Goal: Entertainment & Leisure: Browse casually

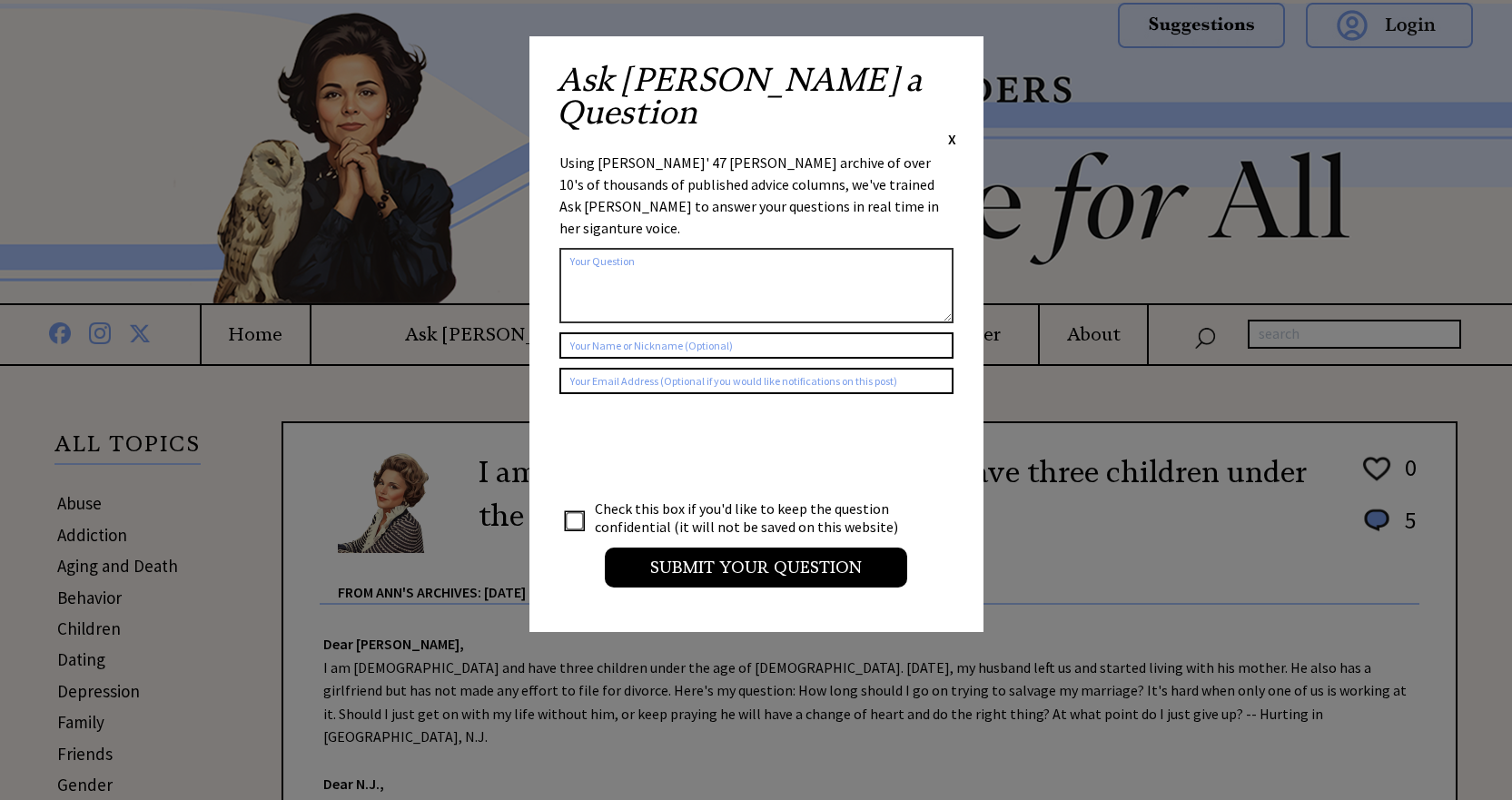
click at [952, 130] on span "X" at bounding box center [952, 139] width 8 height 18
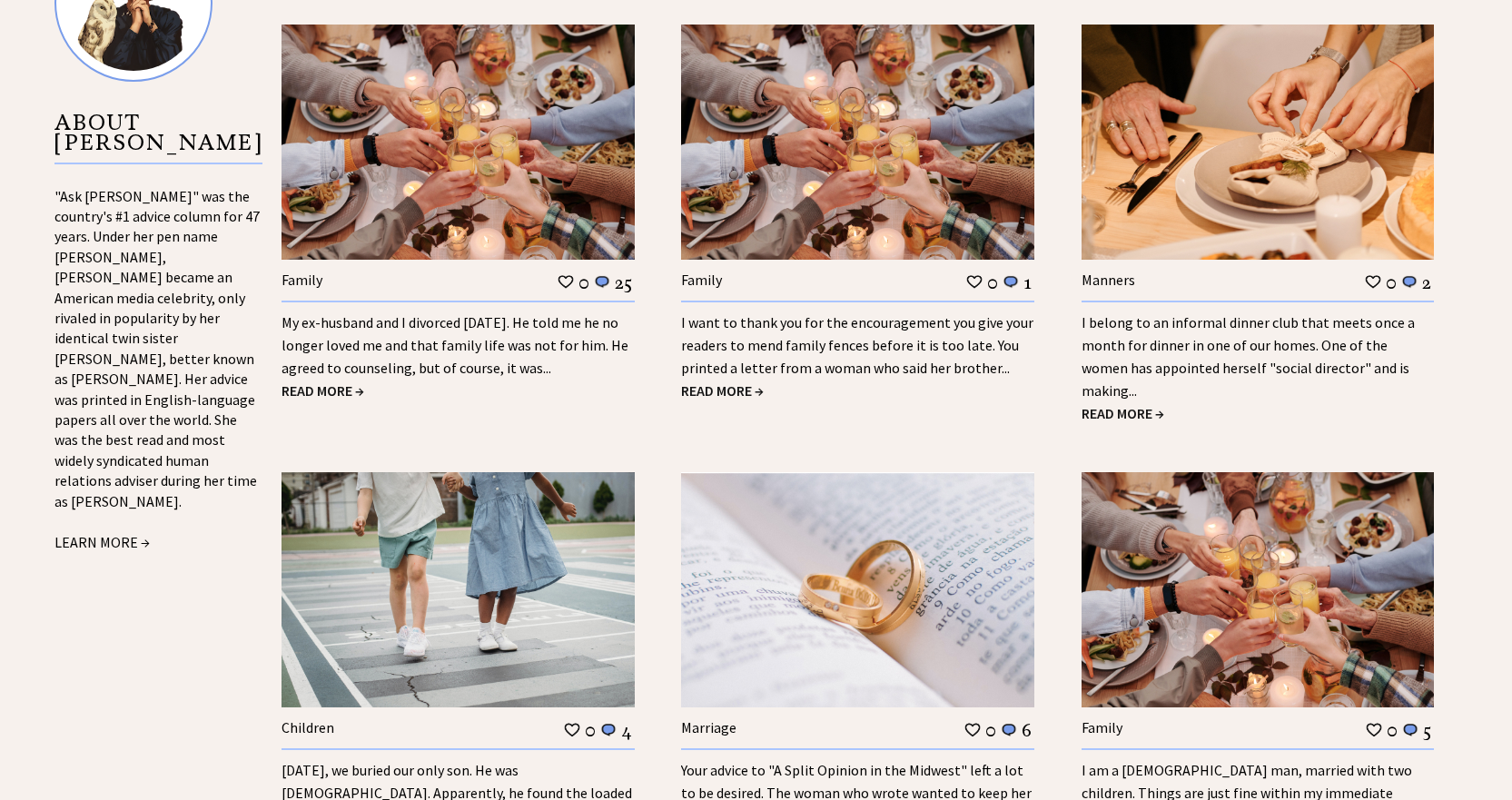
scroll to position [1906, 0]
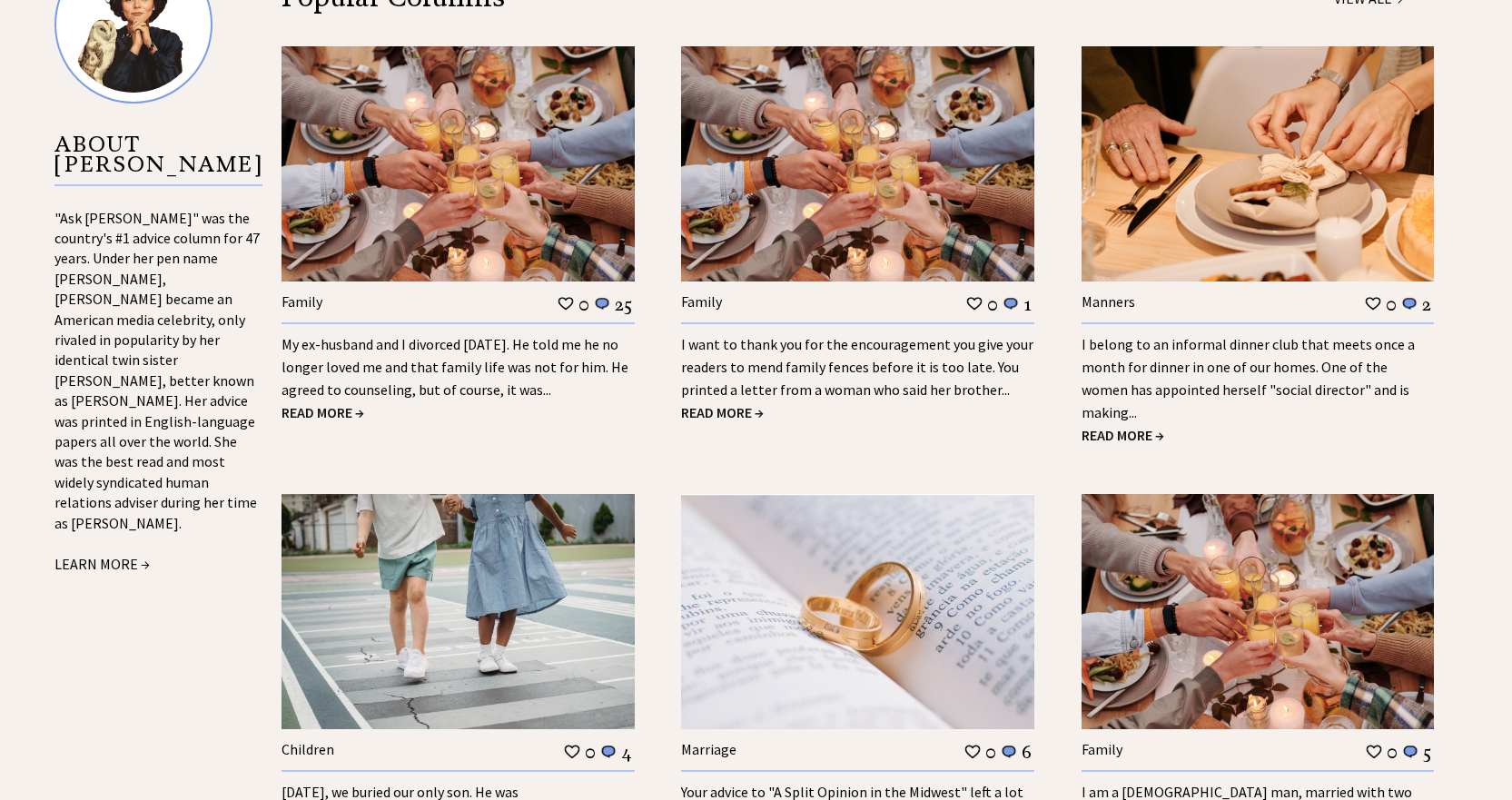
click at [1200, 350] on link "I belong to an informal dinner club that meets once a month for dinner in one o…" at bounding box center [1248, 378] width 333 height 87
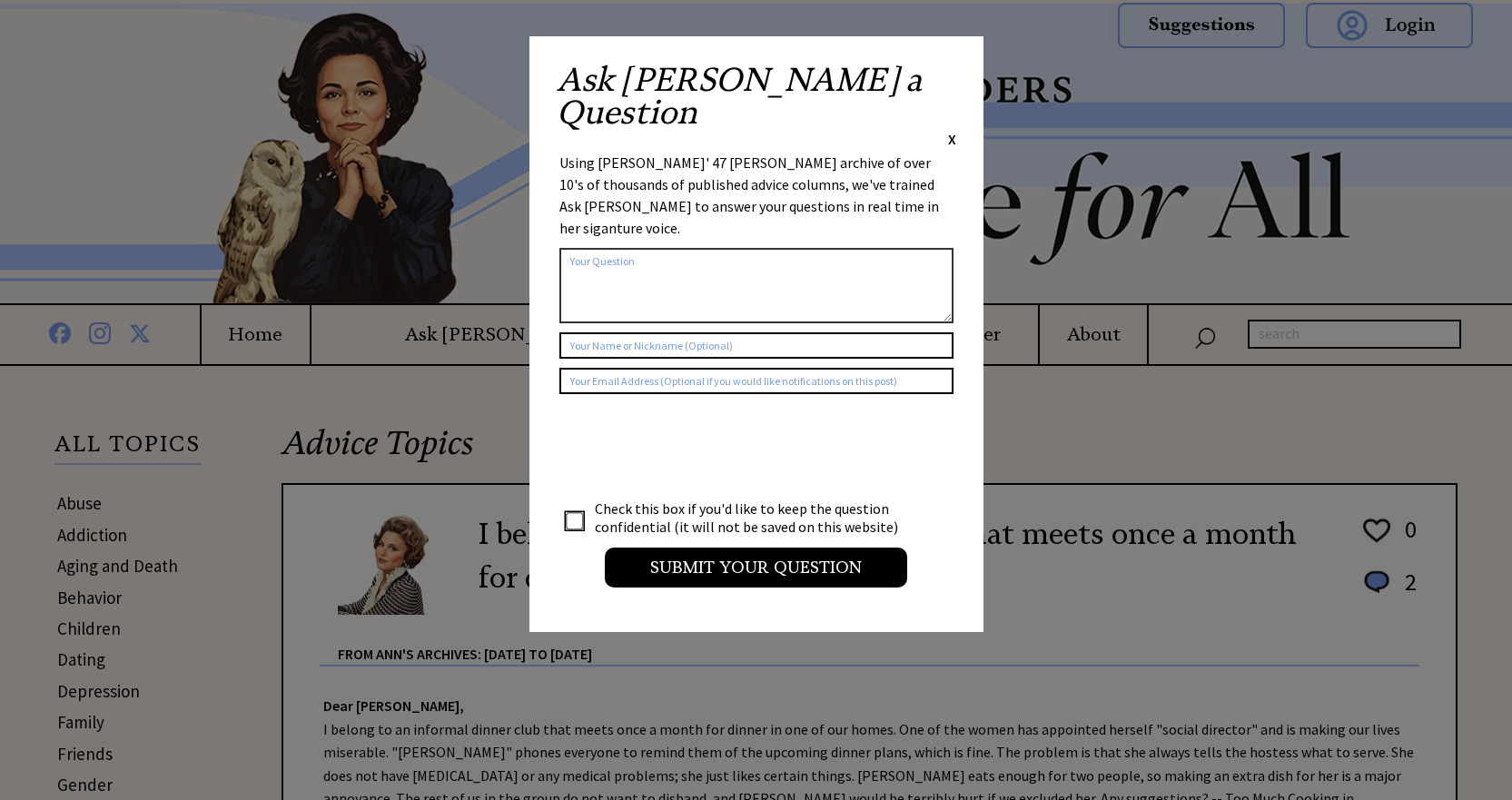
click at [952, 130] on span "X" at bounding box center [952, 139] width 8 height 18
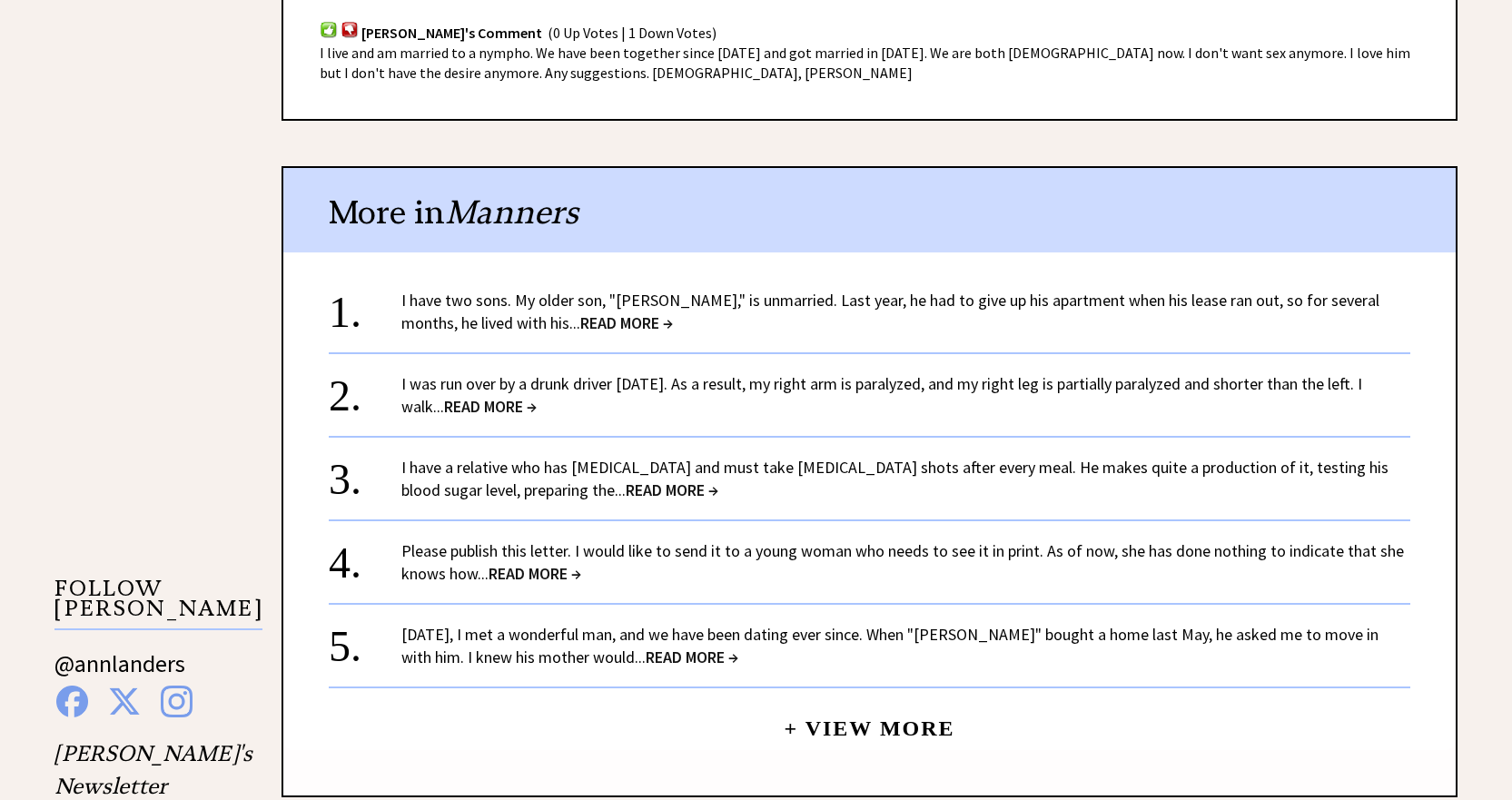
scroll to position [1361, 0]
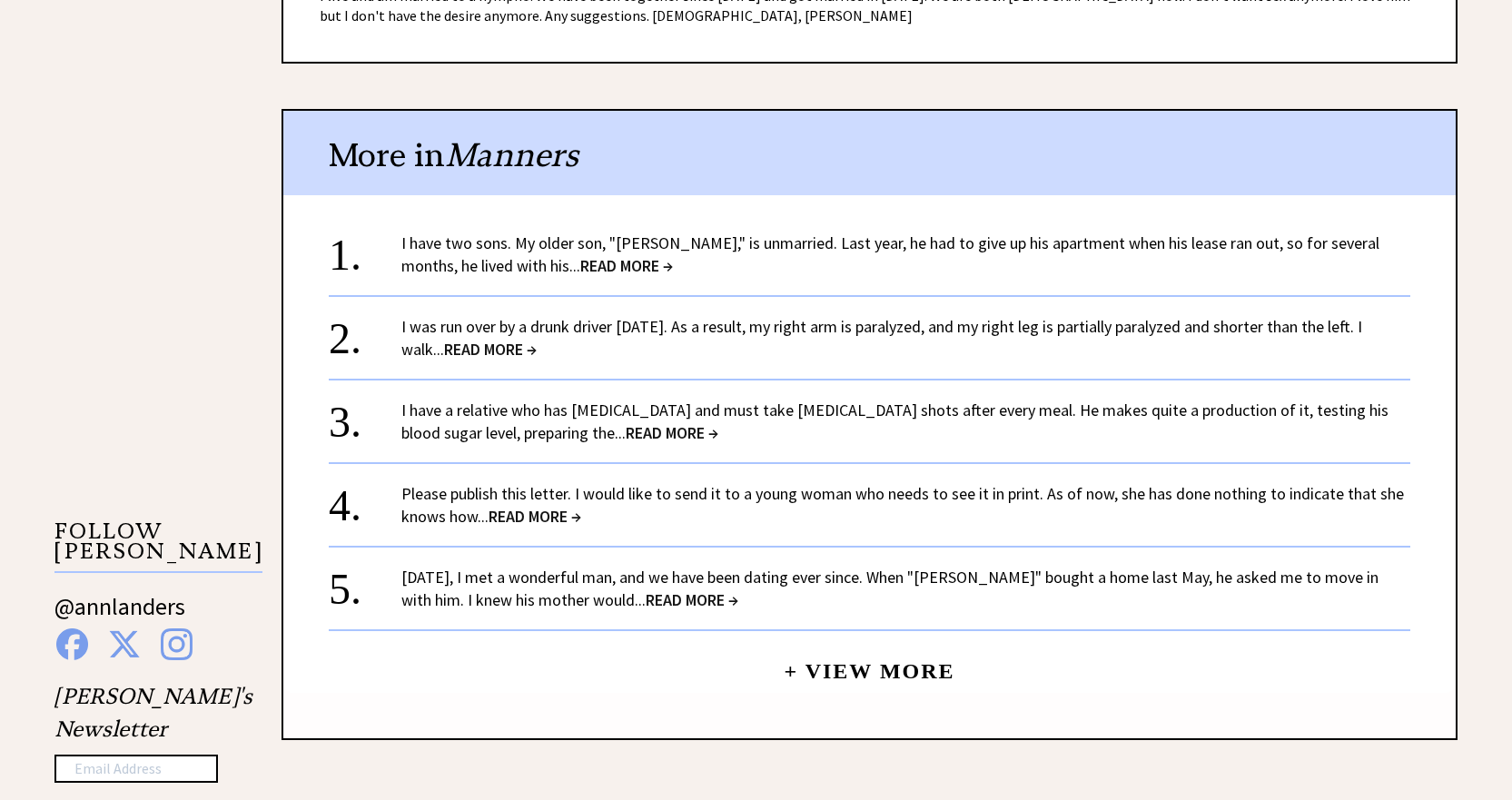
click at [848, 232] on link "I have two sons. My older son, "Randall," is unmarried. Last year, he had to gi…" at bounding box center [890, 253] width 978 height 43
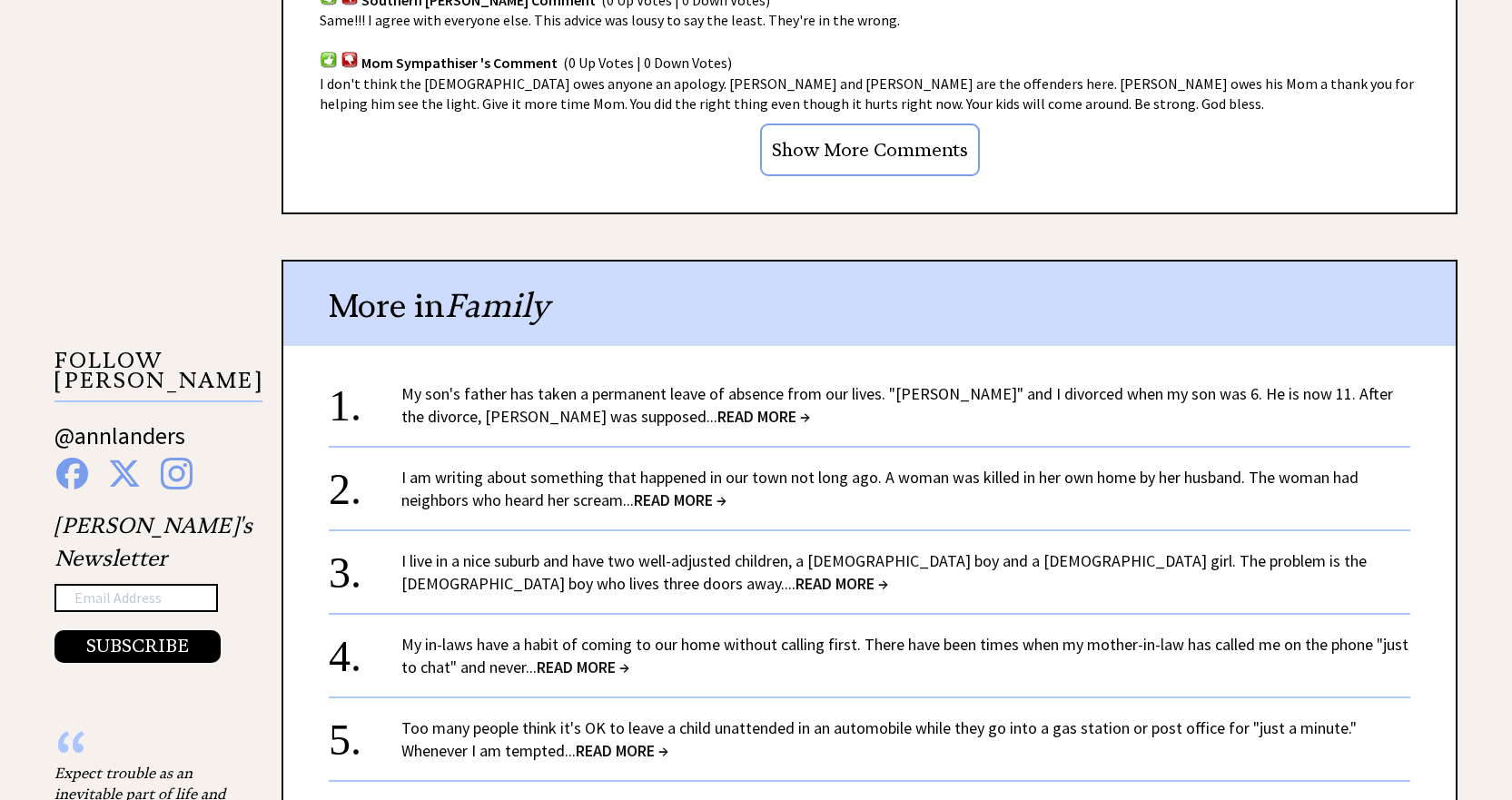
scroll to position [1543, 0]
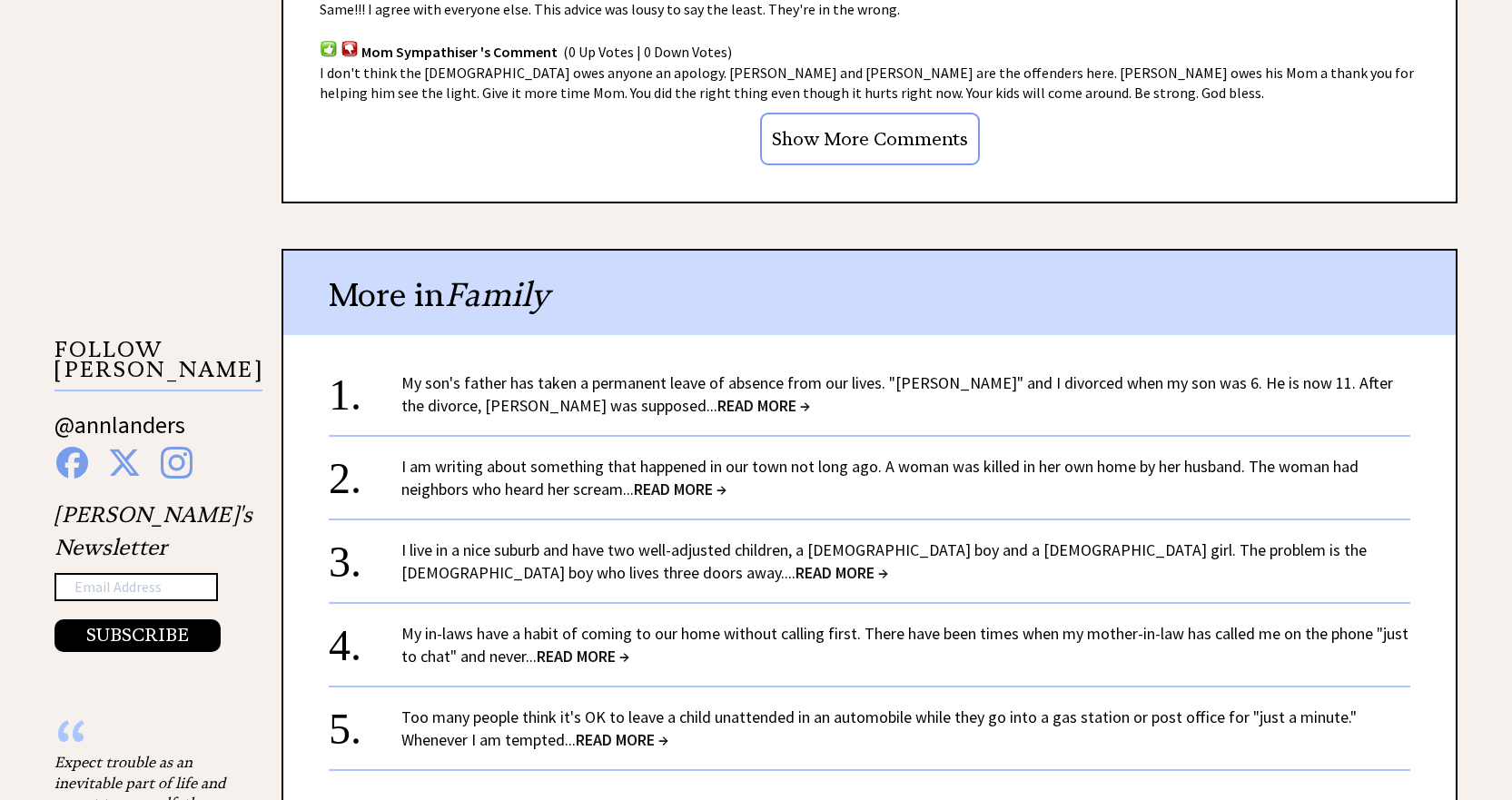
click at [717, 395] on span "READ MORE →" at bounding box center [764, 405] width 92 height 21
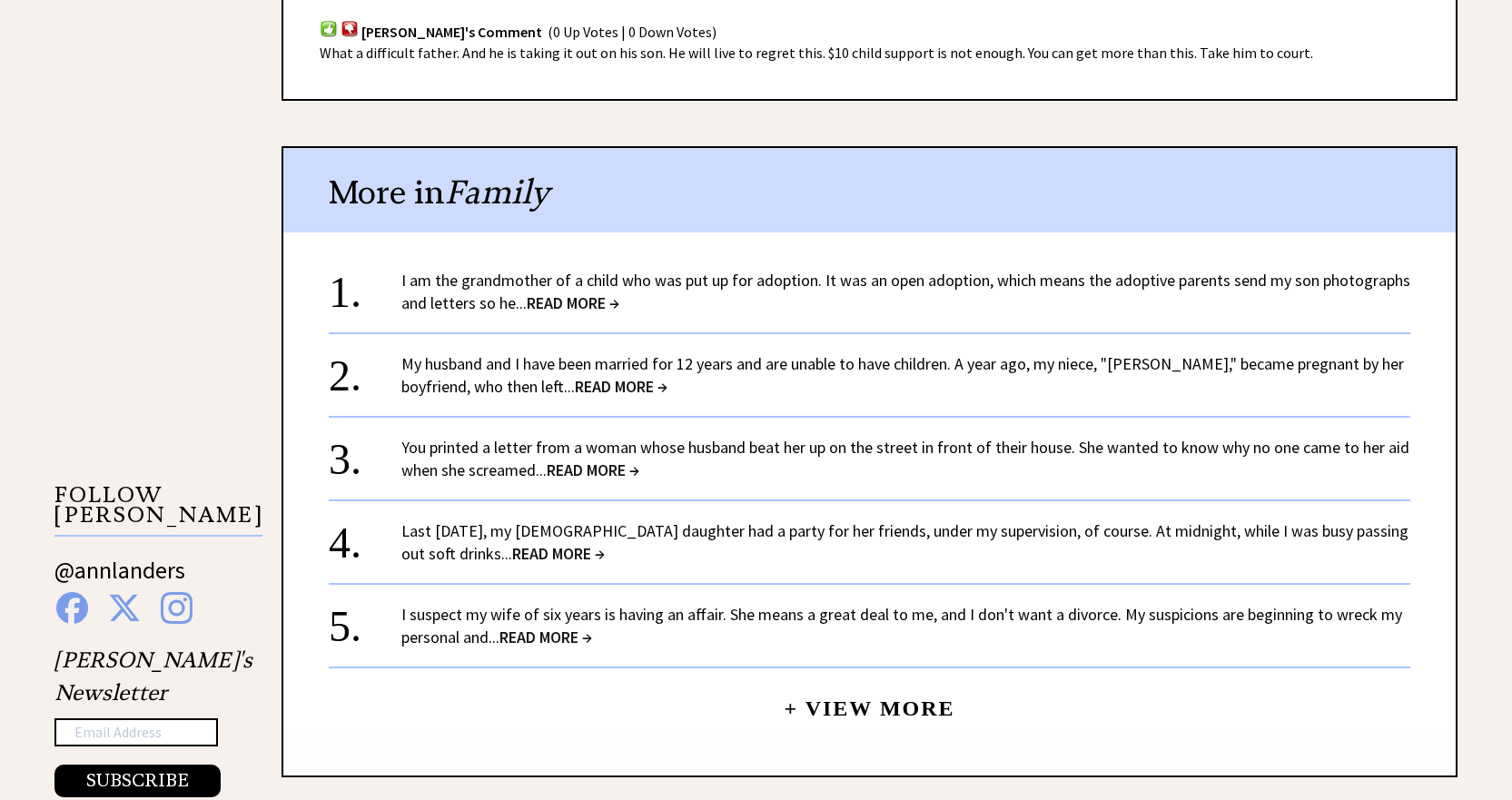
scroll to position [1452, 0]
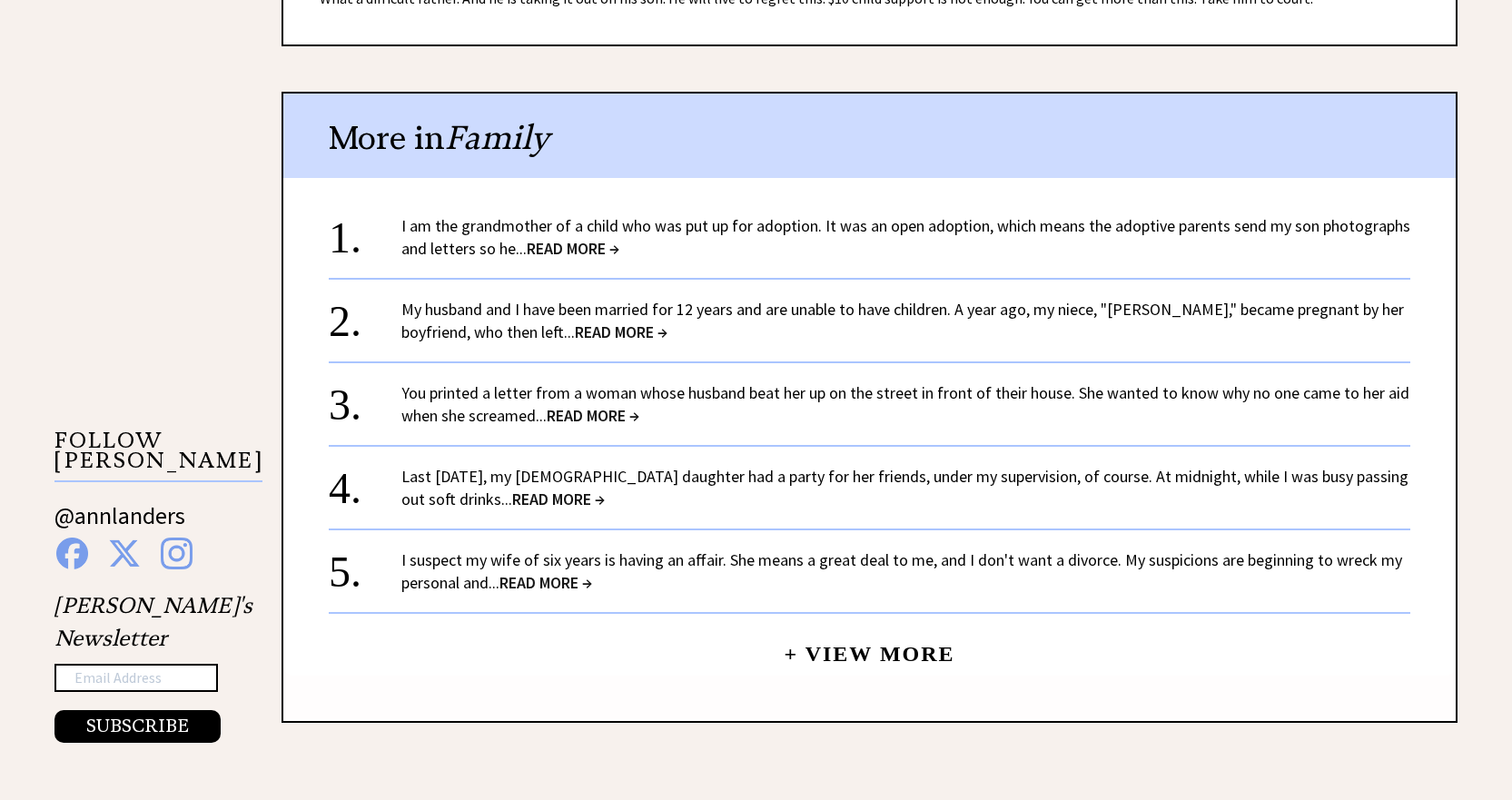
click at [597, 250] on span "READ MORE →" at bounding box center [573, 248] width 92 height 21
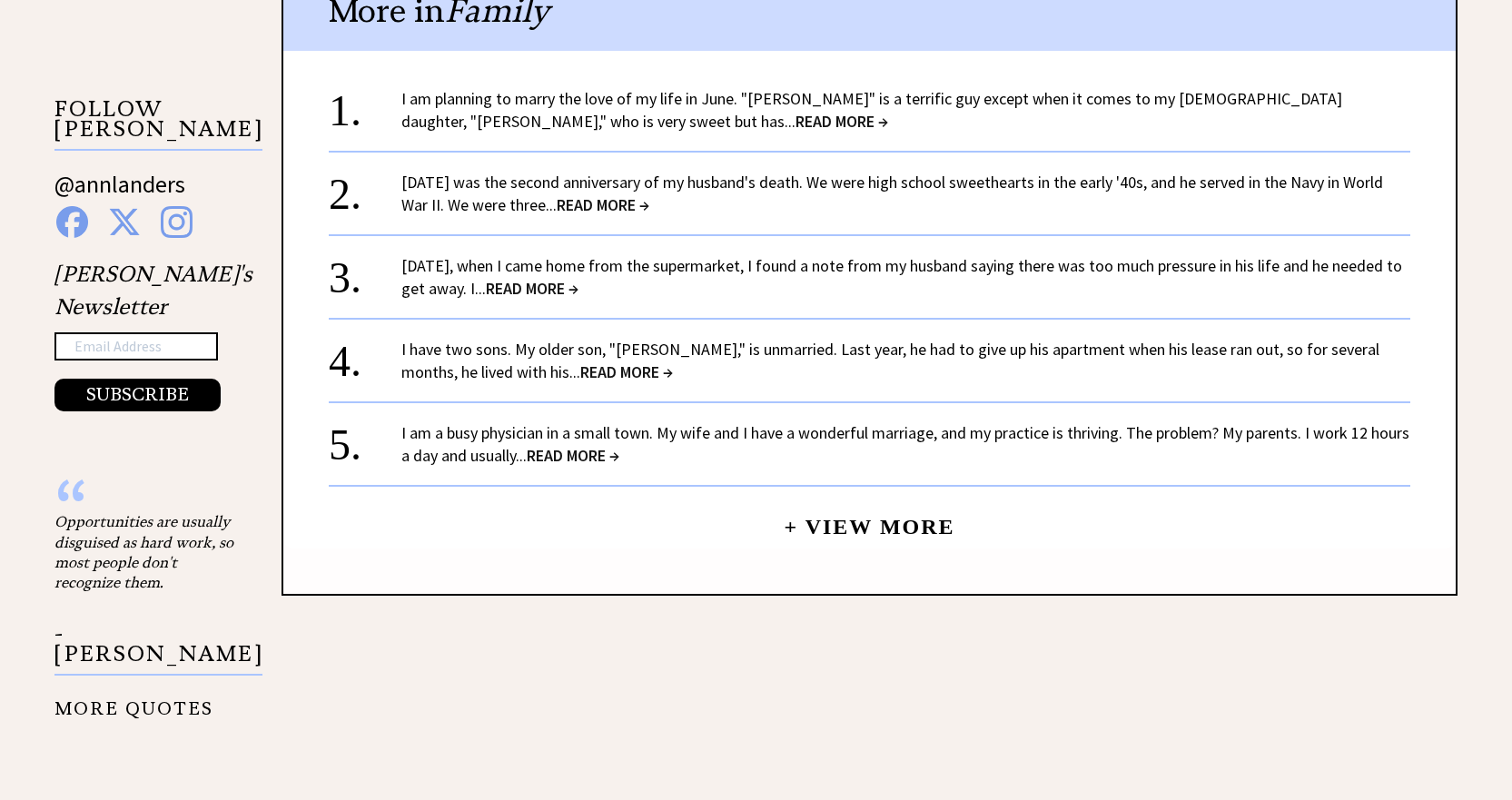
scroll to position [1815, 0]
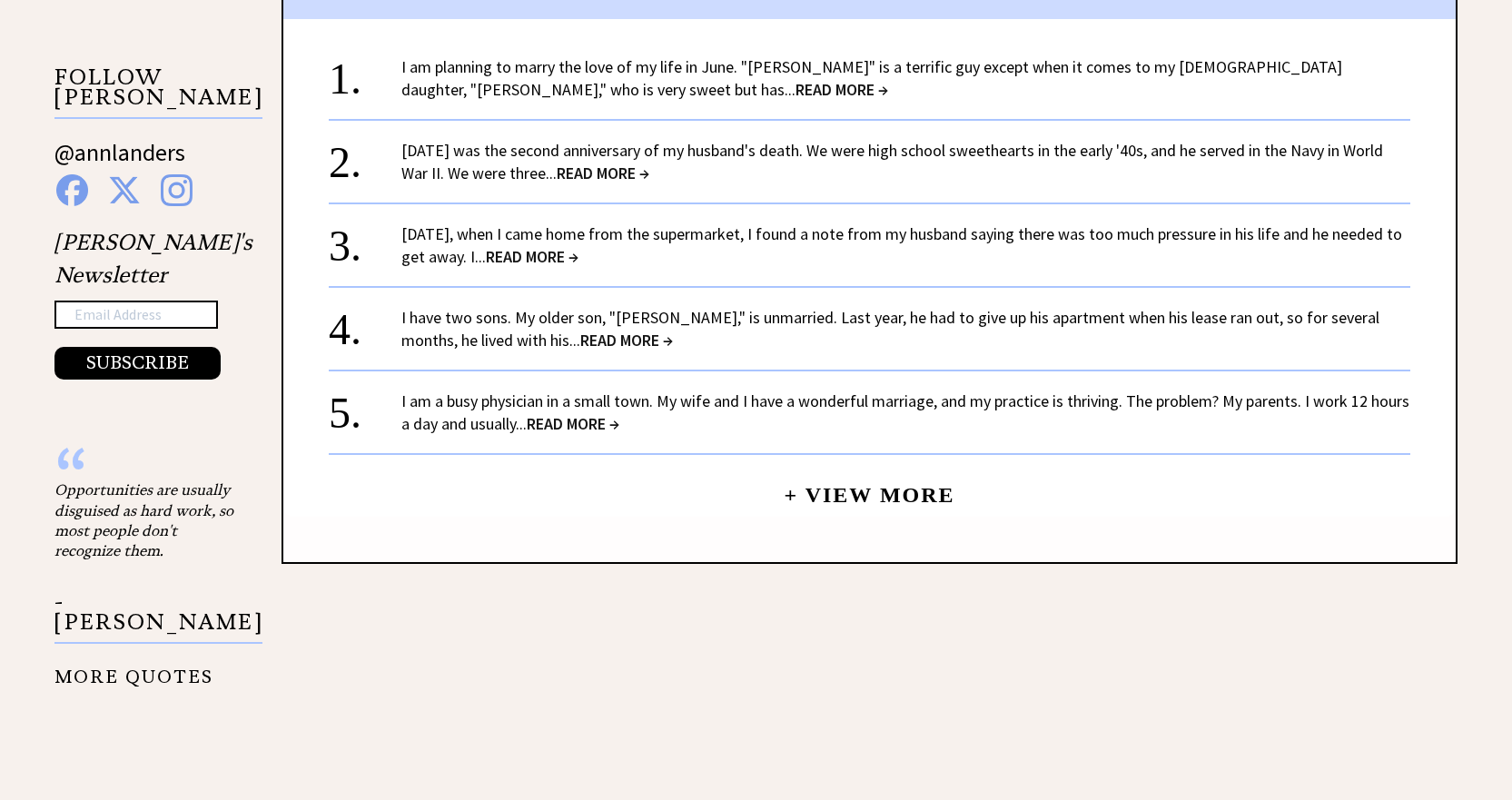
click at [795, 93] on span "READ MORE →" at bounding box center [842, 90] width 92 height 21
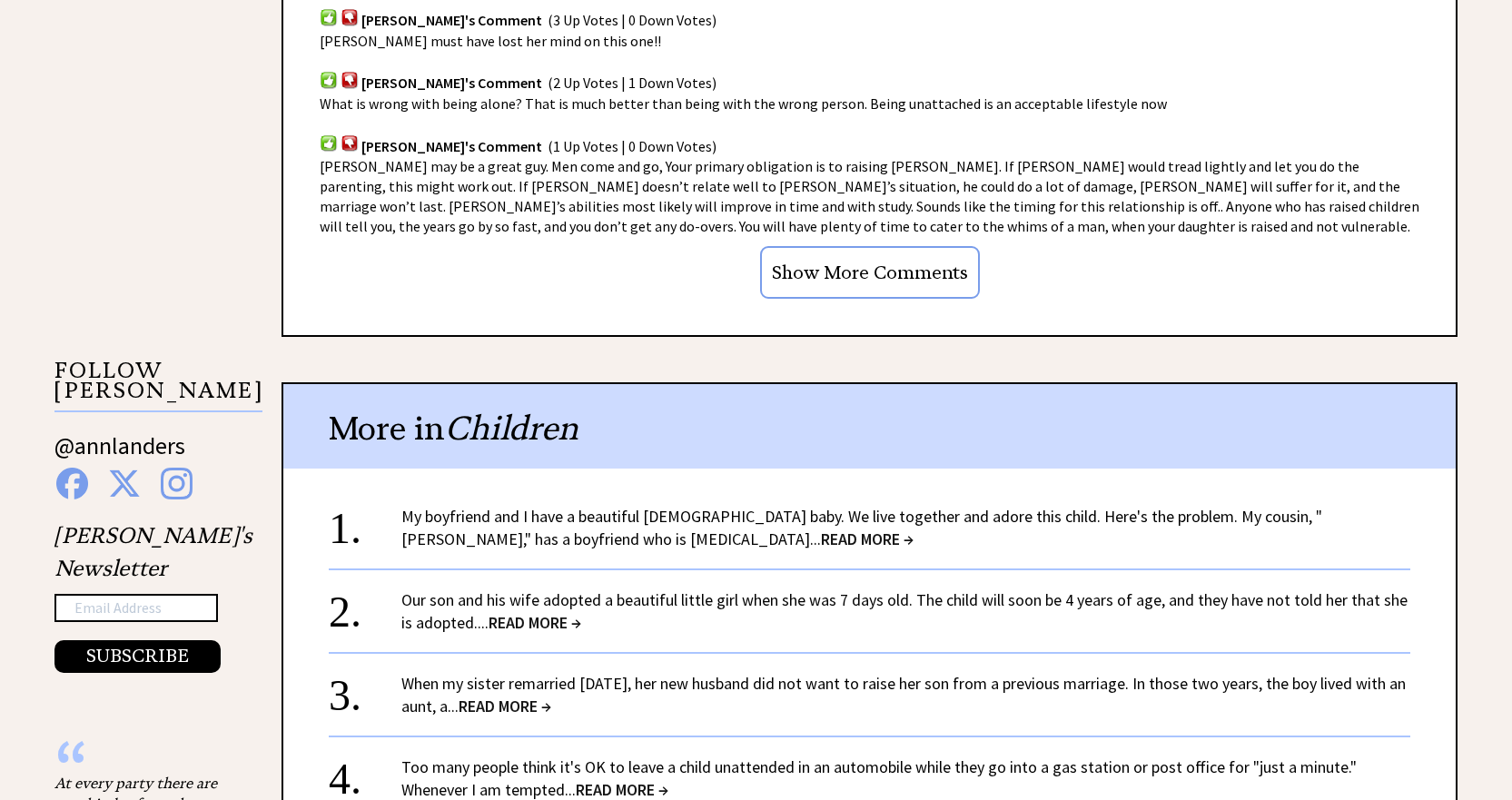
scroll to position [1634, 0]
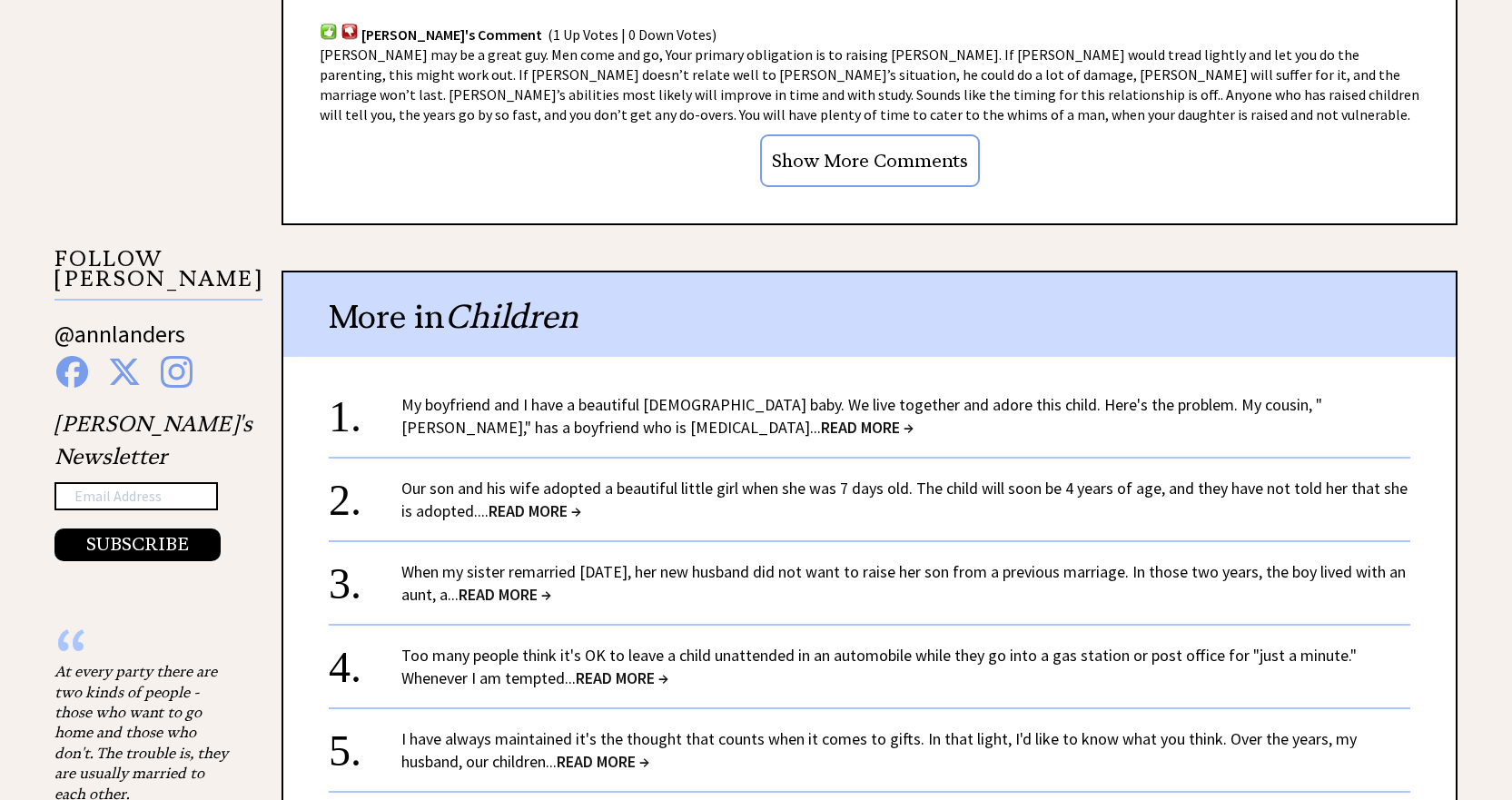
click at [821, 417] on span "READ MORE →" at bounding box center [867, 427] width 92 height 21
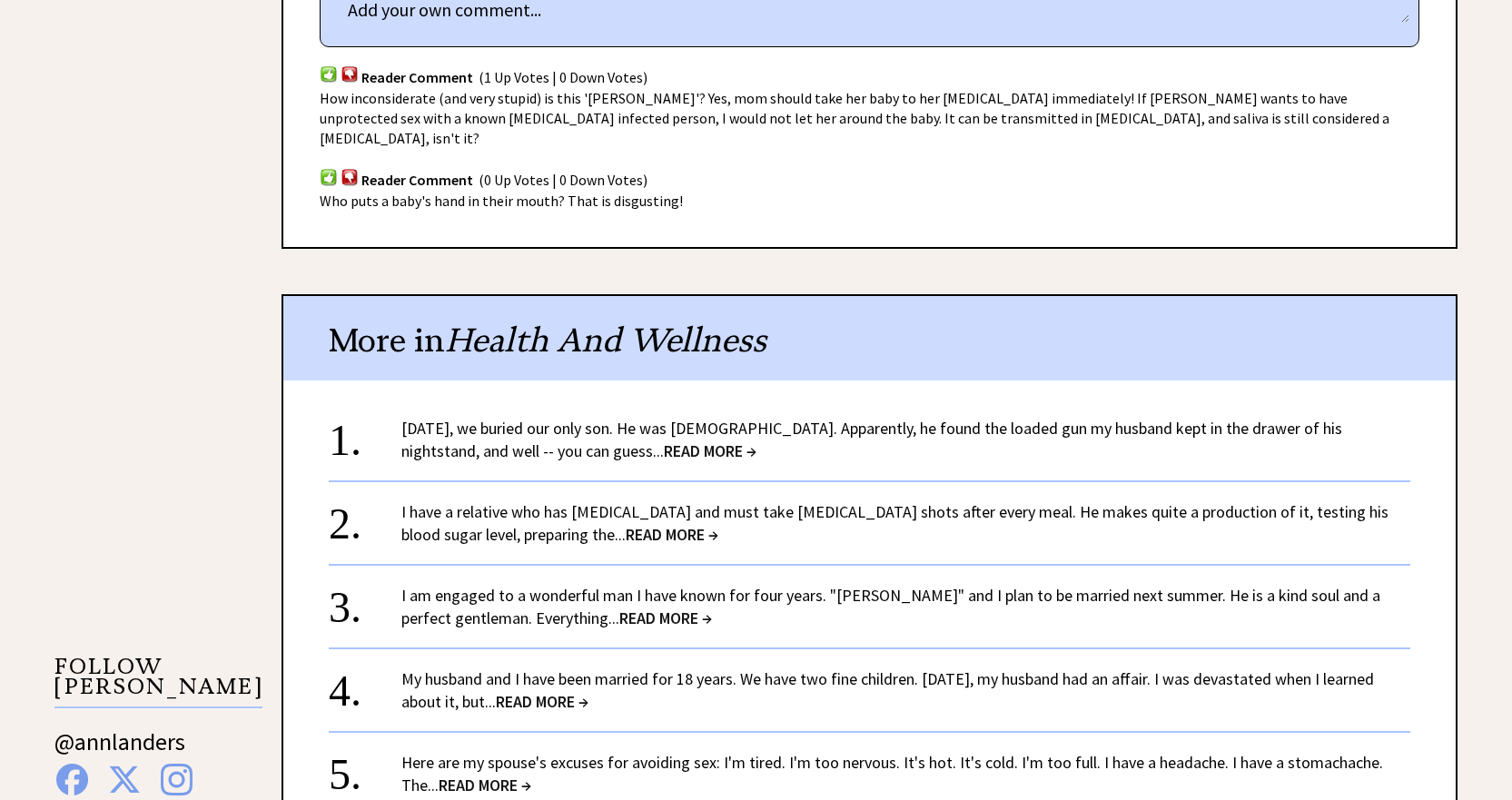
scroll to position [1271, 0]
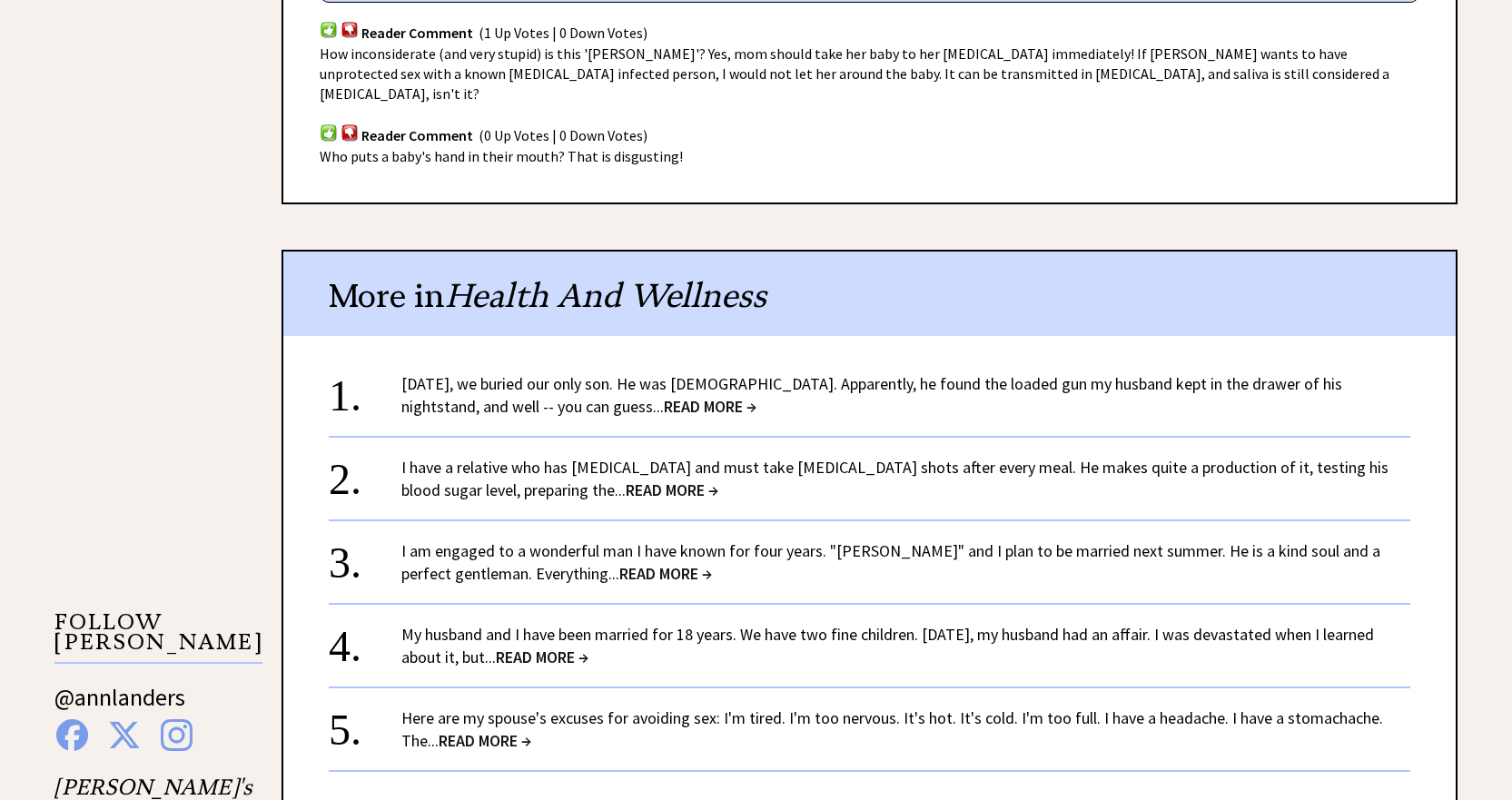
click at [623, 562] on span "READ MORE →" at bounding box center [665, 573] width 92 height 21
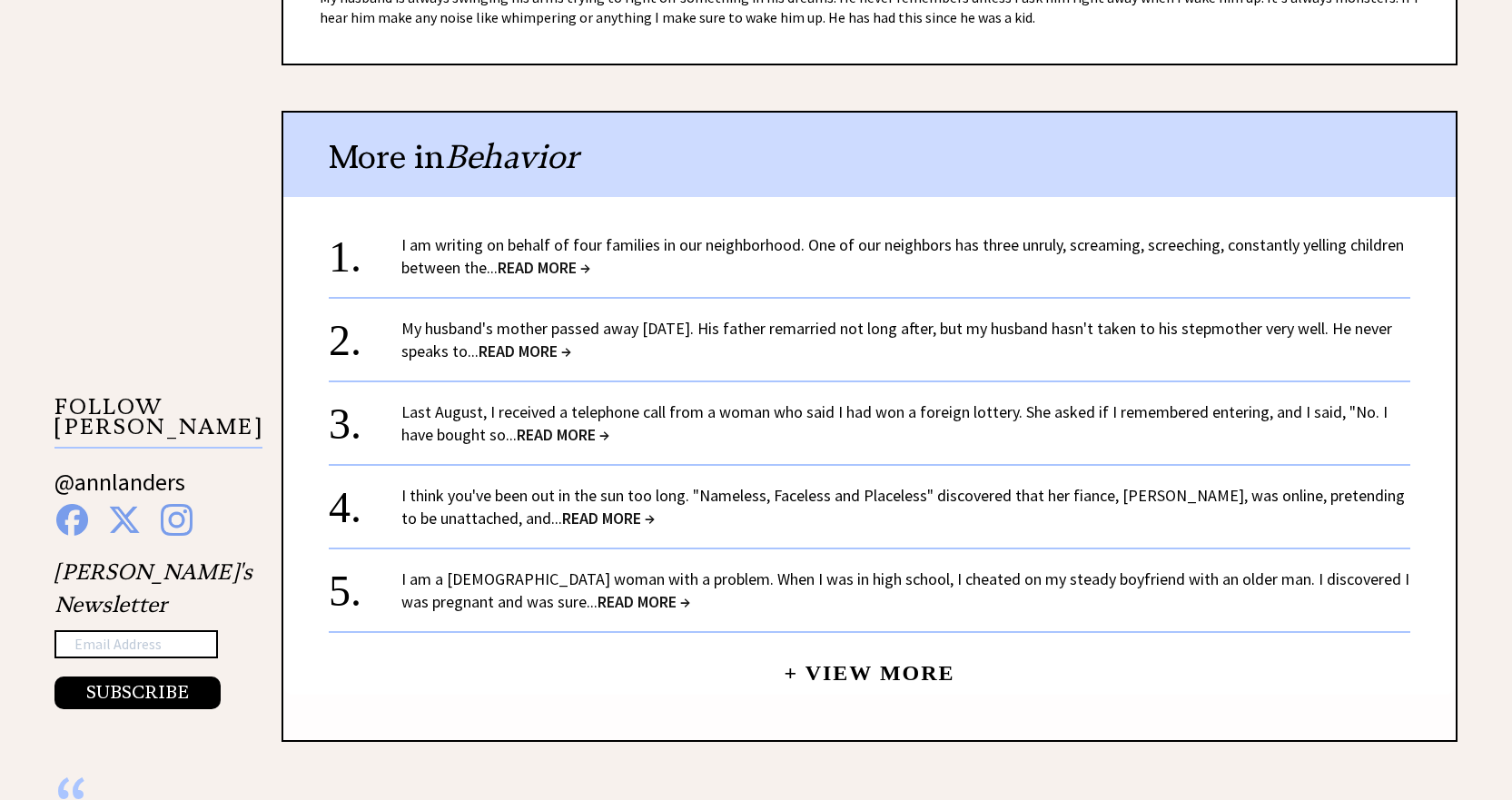
scroll to position [1543, 0]
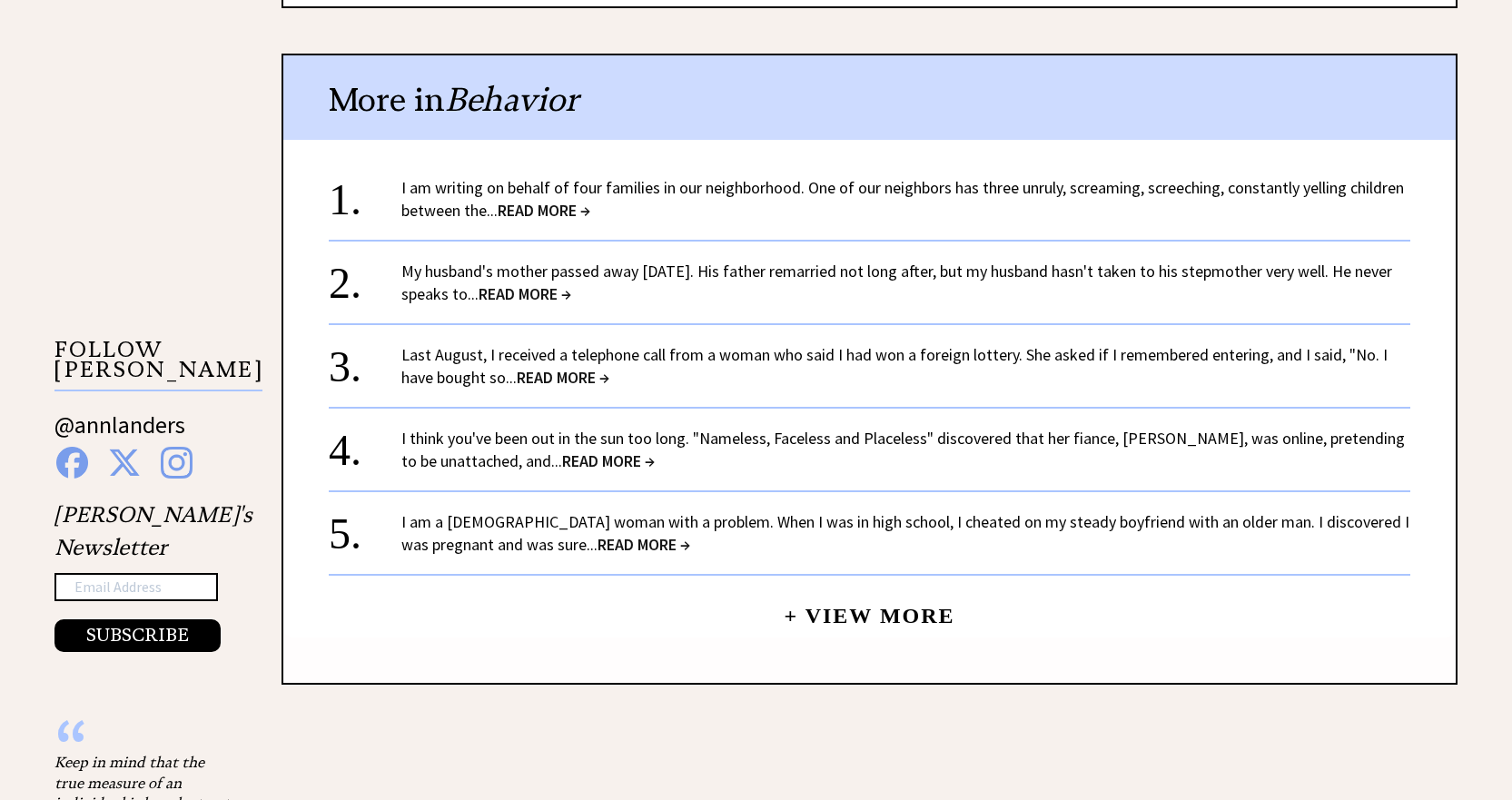
click at [553, 376] on span "READ MORE →" at bounding box center [562, 377] width 92 height 21
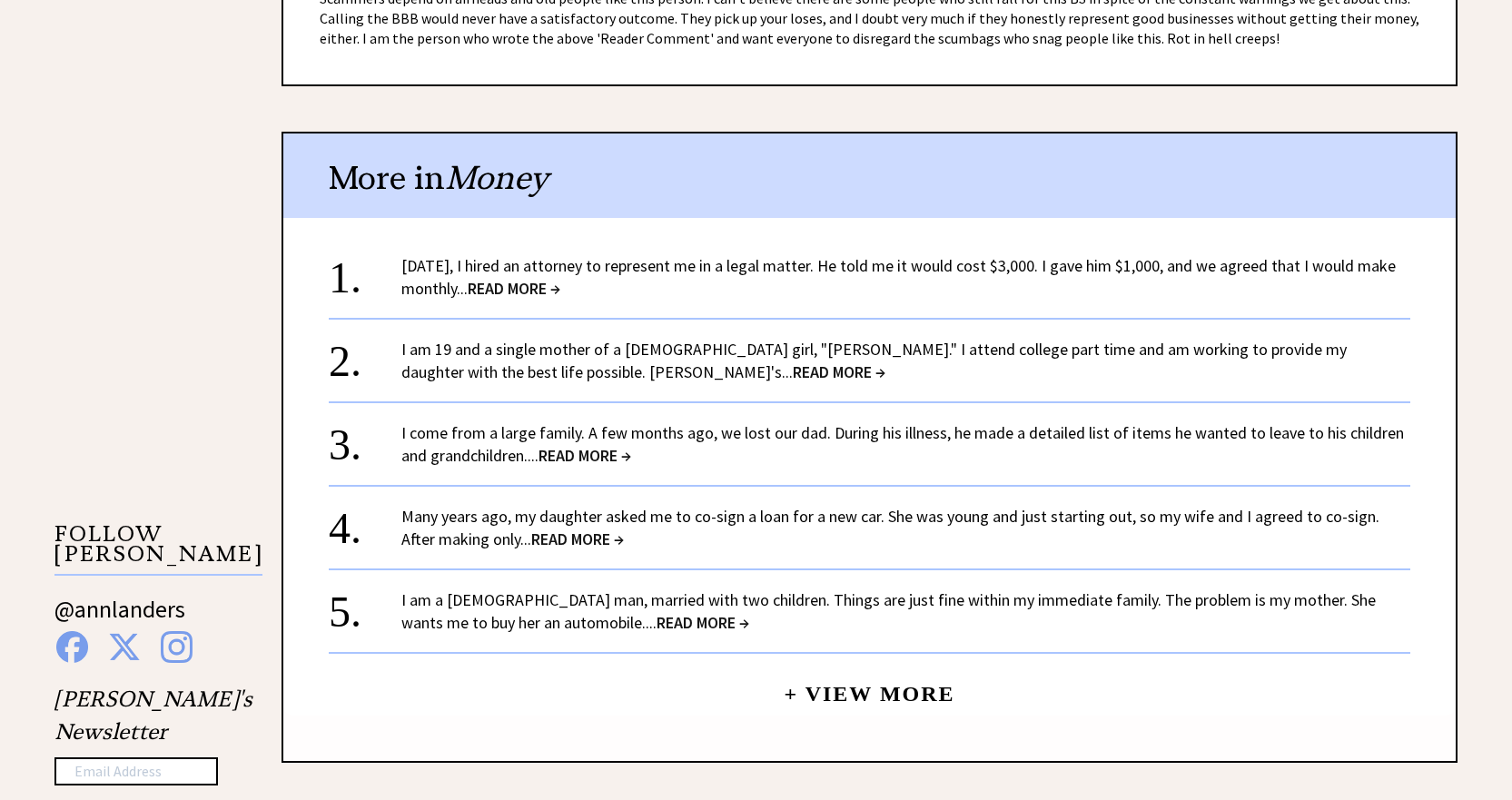
scroll to position [1361, 0]
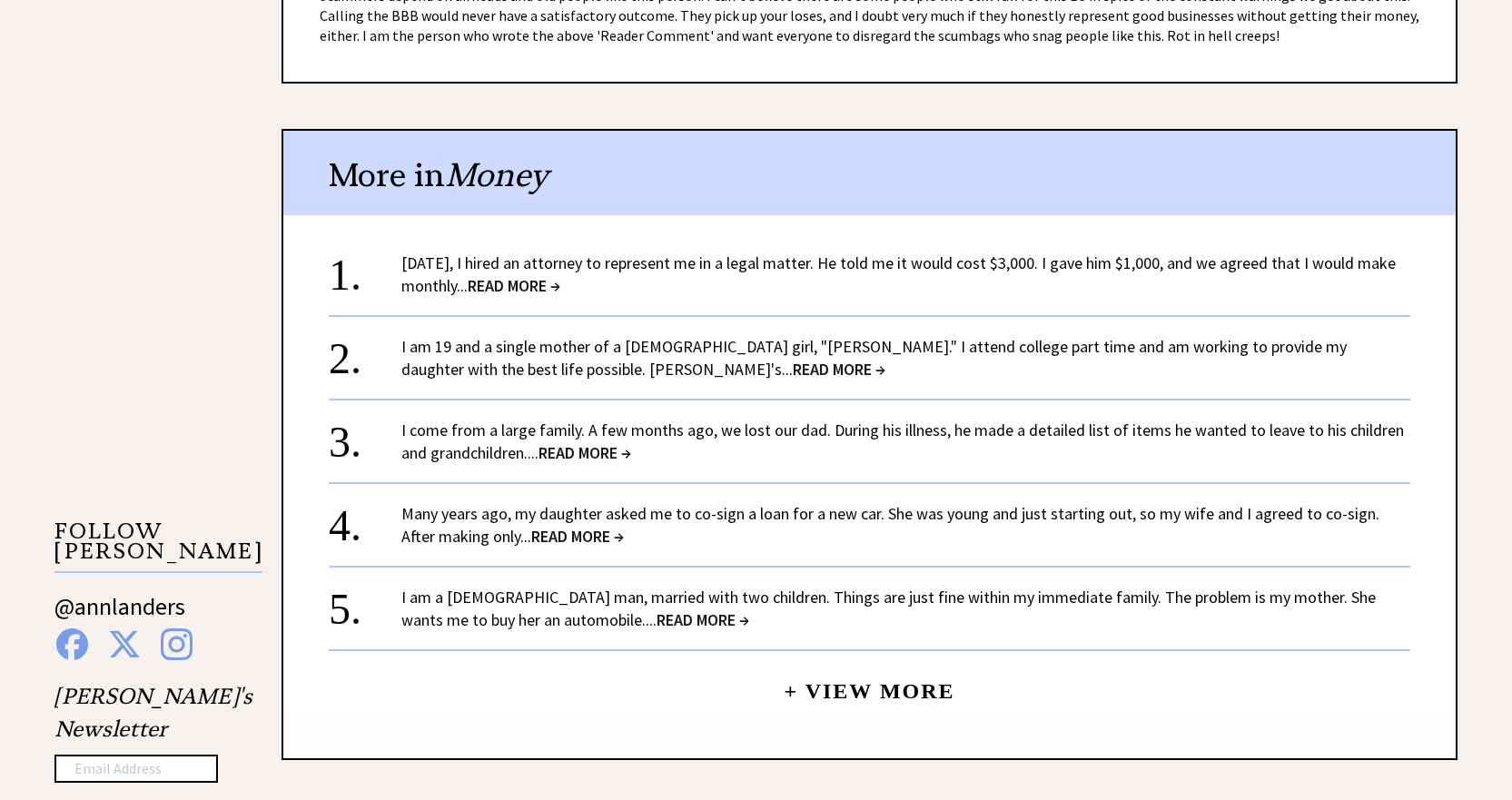
click at [560, 281] on span "READ MORE →" at bounding box center [514, 286] width 92 height 21
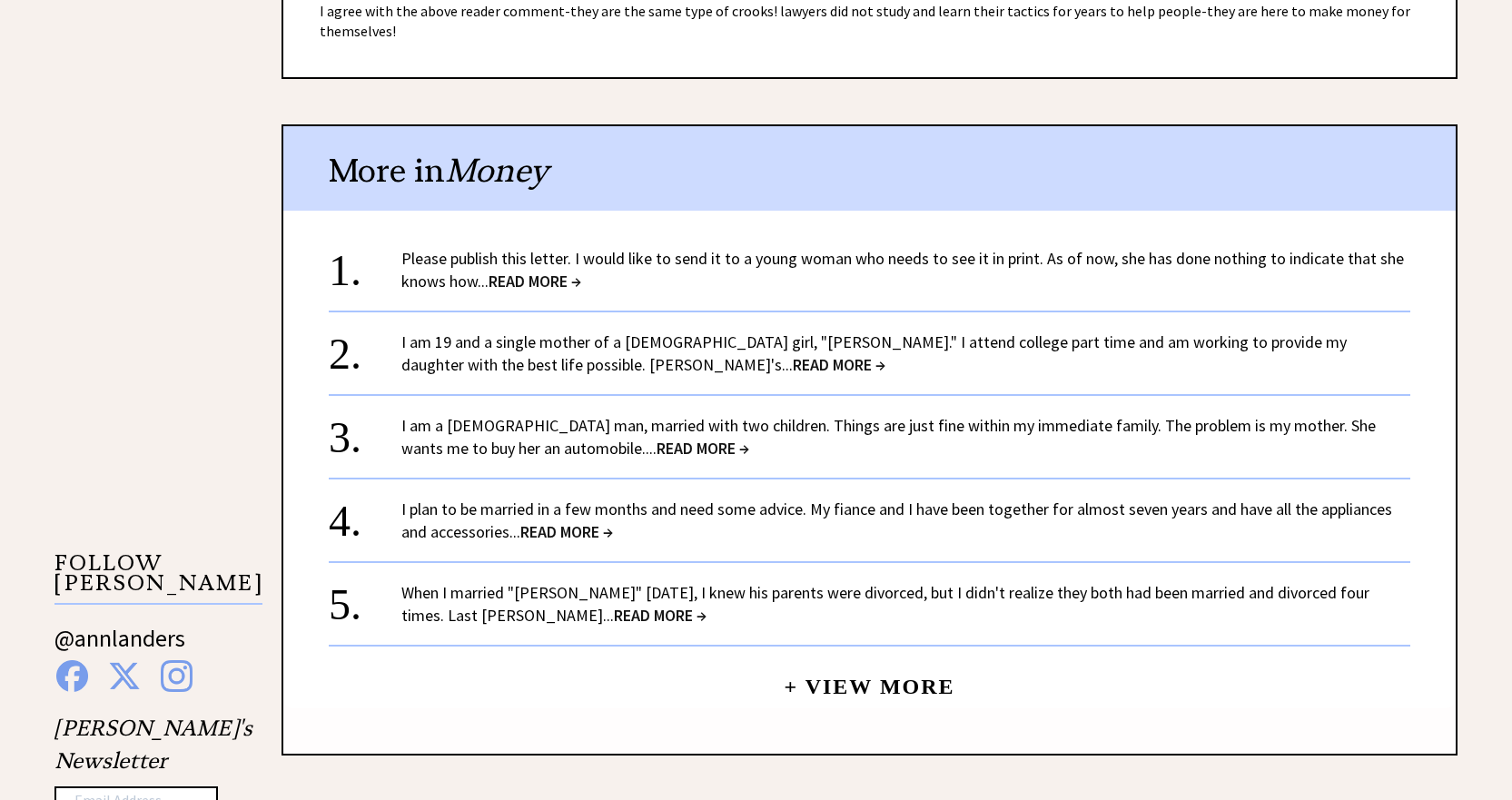
scroll to position [1361, 0]
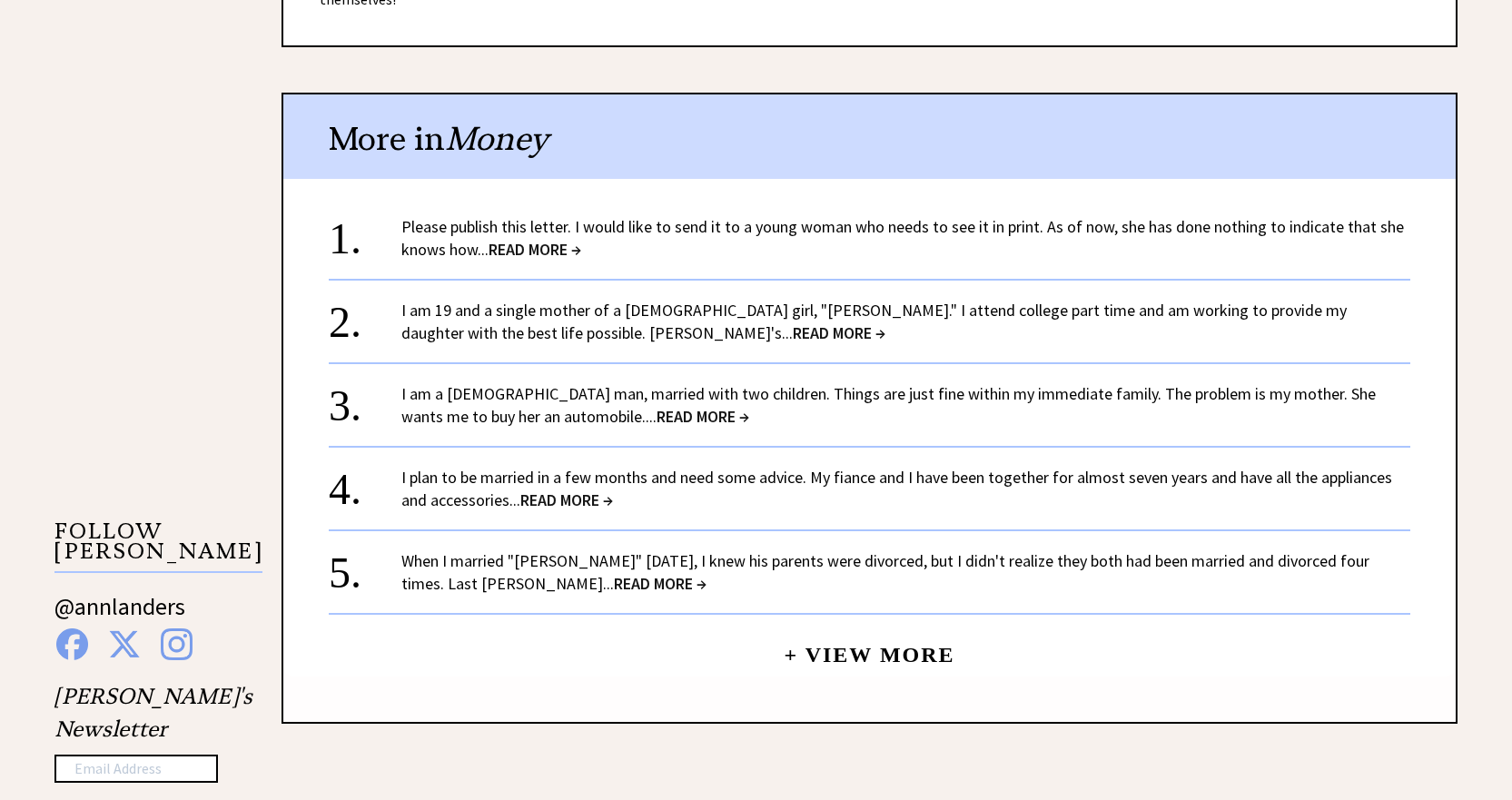
click at [657, 417] on span "READ MORE →" at bounding box center [703, 416] width 92 height 21
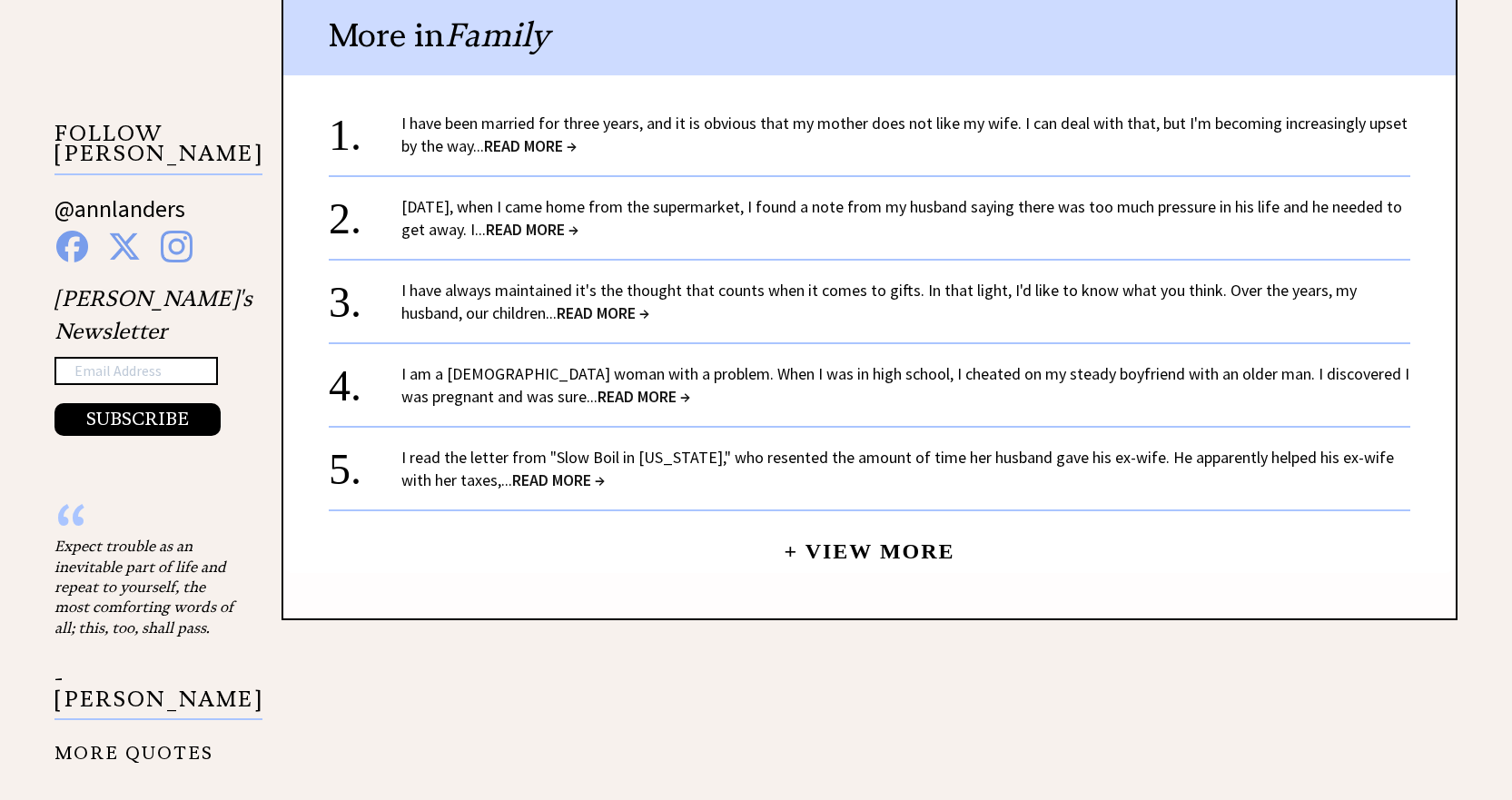
scroll to position [1815, 0]
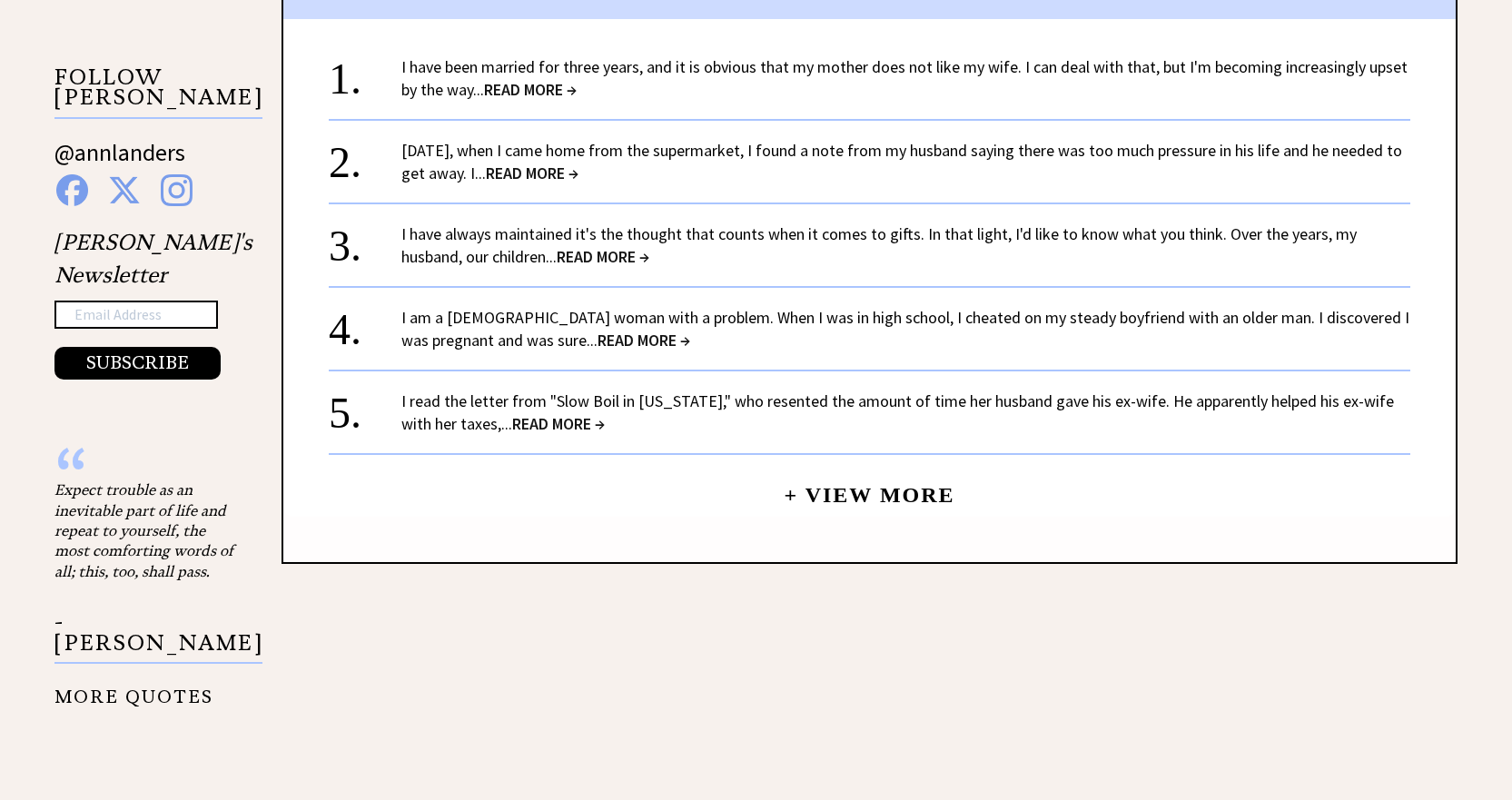
click at [626, 338] on span "READ MORE →" at bounding box center [643, 340] width 92 height 21
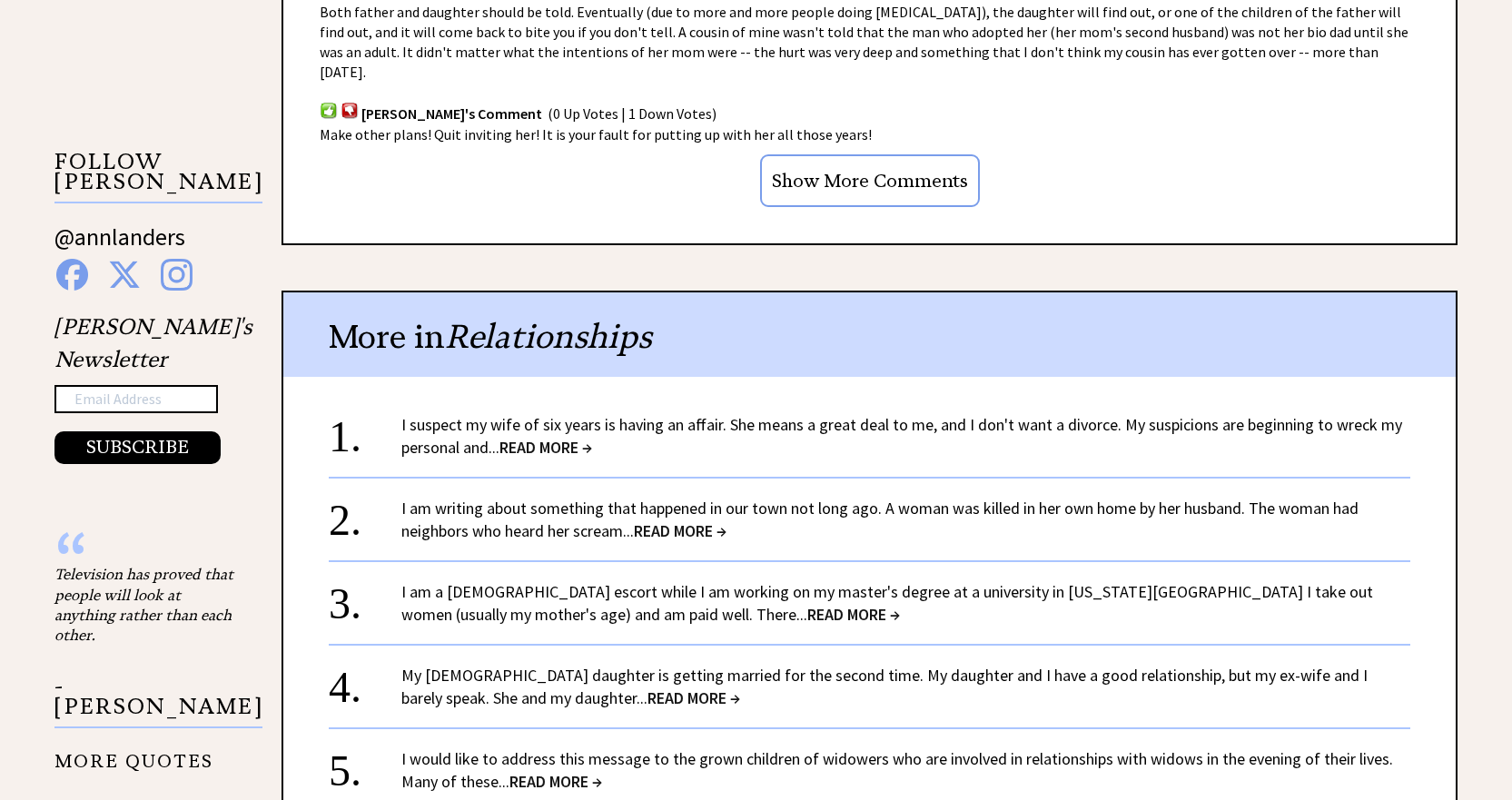
scroll to position [1906, 0]
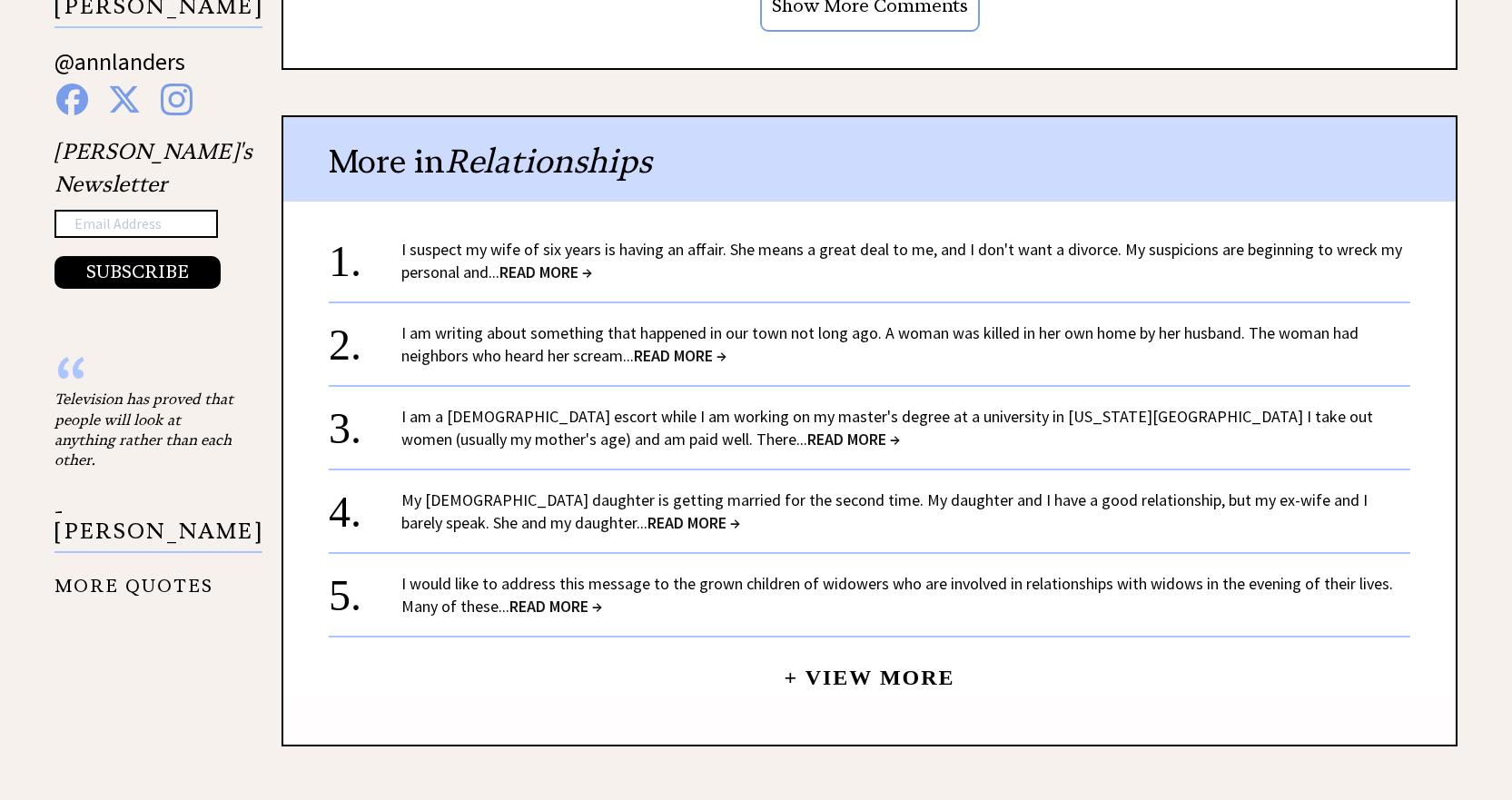
click at [647, 512] on span "READ MORE →" at bounding box center [693, 523] width 92 height 21
